Goal: Task Accomplishment & Management: Manage account settings

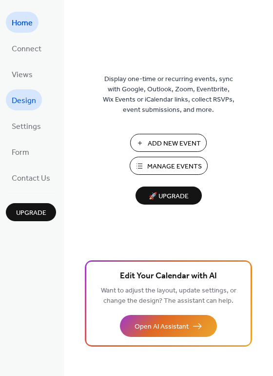
click at [17, 104] on span "Design" at bounding box center [24, 100] width 24 height 15
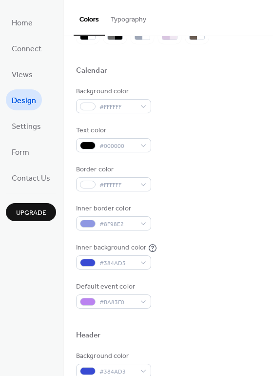
scroll to position [68, 0]
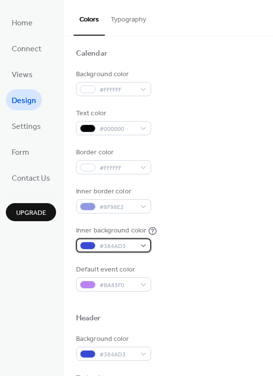
click at [88, 246] on div at bounding box center [88, 246] width 16 height 8
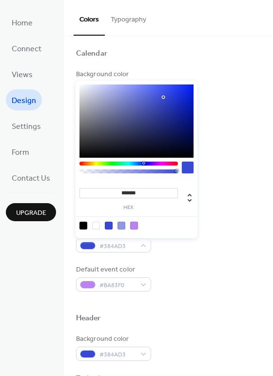
click at [96, 227] on div at bounding box center [96, 226] width 8 height 8
type input "*******"
click at [108, 304] on div at bounding box center [168, 302] width 185 height 22
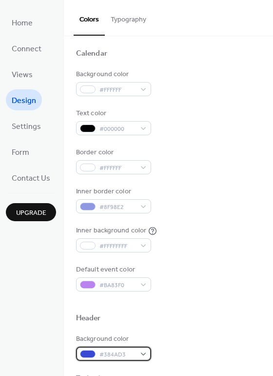
click at [85, 350] on div at bounding box center [88, 354] width 16 height 8
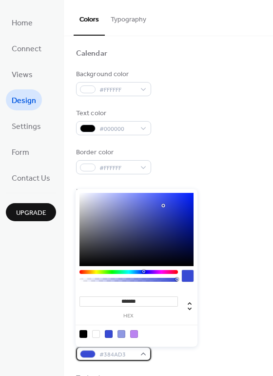
click at [85, 350] on div at bounding box center [88, 354] width 16 height 8
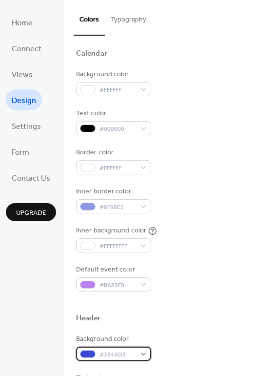
click at [85, 353] on div at bounding box center [88, 354] width 16 height 8
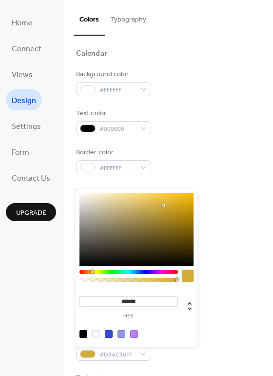
click at [92, 272] on div at bounding box center [129, 272] width 99 height 4
click at [108, 332] on div at bounding box center [109, 334] width 8 height 8
type input "*******"
drag, startPoint x: 163, startPoint y: 207, endPoint x: 161, endPoint y: 212, distance: 5.9
click at [161, 212] on div at bounding box center [162, 213] width 2 height 2
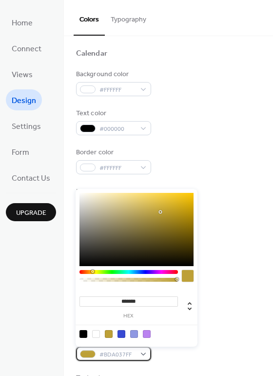
click at [89, 353] on div at bounding box center [88, 354] width 16 height 8
click at [108, 335] on div at bounding box center [109, 334] width 8 height 8
click at [38, 323] on div "Home Connect Views Design Settings Form Contact Us Upgrade" at bounding box center [32, 188] width 64 height 376
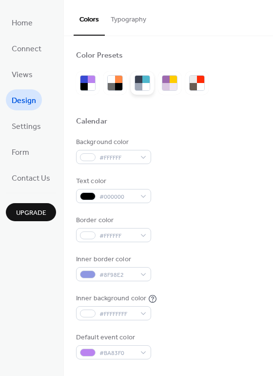
scroll to position [0, 0]
click at [122, 19] on button "Typography" at bounding box center [128, 17] width 47 height 35
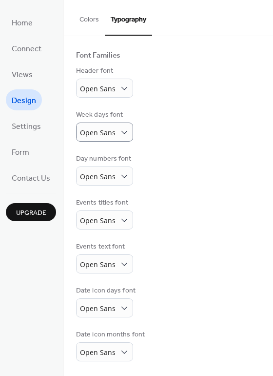
scroll to position [61, 0]
click at [20, 77] on span "Views" at bounding box center [22, 74] width 21 height 15
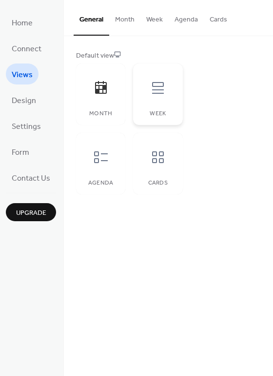
click at [162, 97] on div at bounding box center [158, 87] width 29 height 29
click at [154, 159] on icon at bounding box center [158, 157] width 12 height 12
click at [105, 161] on icon at bounding box center [101, 157] width 14 height 12
click at [97, 96] on div at bounding box center [100, 87] width 29 height 29
click at [25, 45] on span "Connect" at bounding box center [27, 49] width 30 height 15
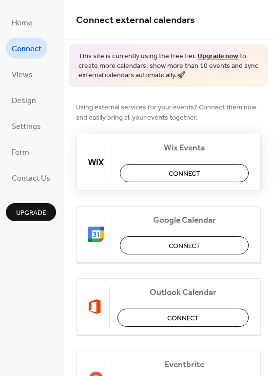
click at [136, 171] on button "Connect" at bounding box center [184, 173] width 129 height 18
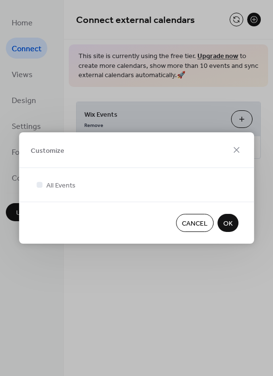
click at [224, 225] on span "OK" at bounding box center [228, 224] width 9 height 10
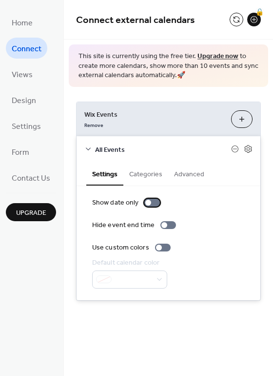
click at [146, 201] on div at bounding box center [148, 203] width 6 height 6
click at [146, 201] on div at bounding box center [153, 203] width 16 height 8
click at [158, 247] on div at bounding box center [159, 248] width 6 height 6
click at [158, 247] on div at bounding box center [163, 248] width 16 height 8
click at [145, 175] on button "Categories" at bounding box center [146, 173] width 45 height 22
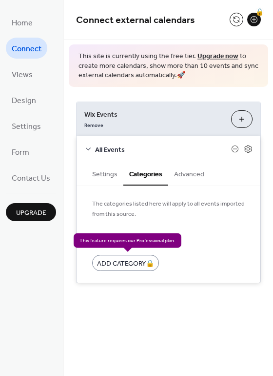
click at [135, 259] on div "Add Category 🔒" at bounding box center [125, 263] width 67 height 16
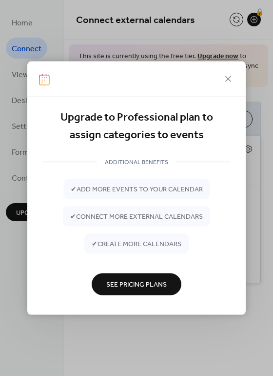
click at [127, 283] on span "See Pricing Plans" at bounding box center [136, 285] width 61 height 10
